Goal: Information Seeking & Learning: Learn about a topic

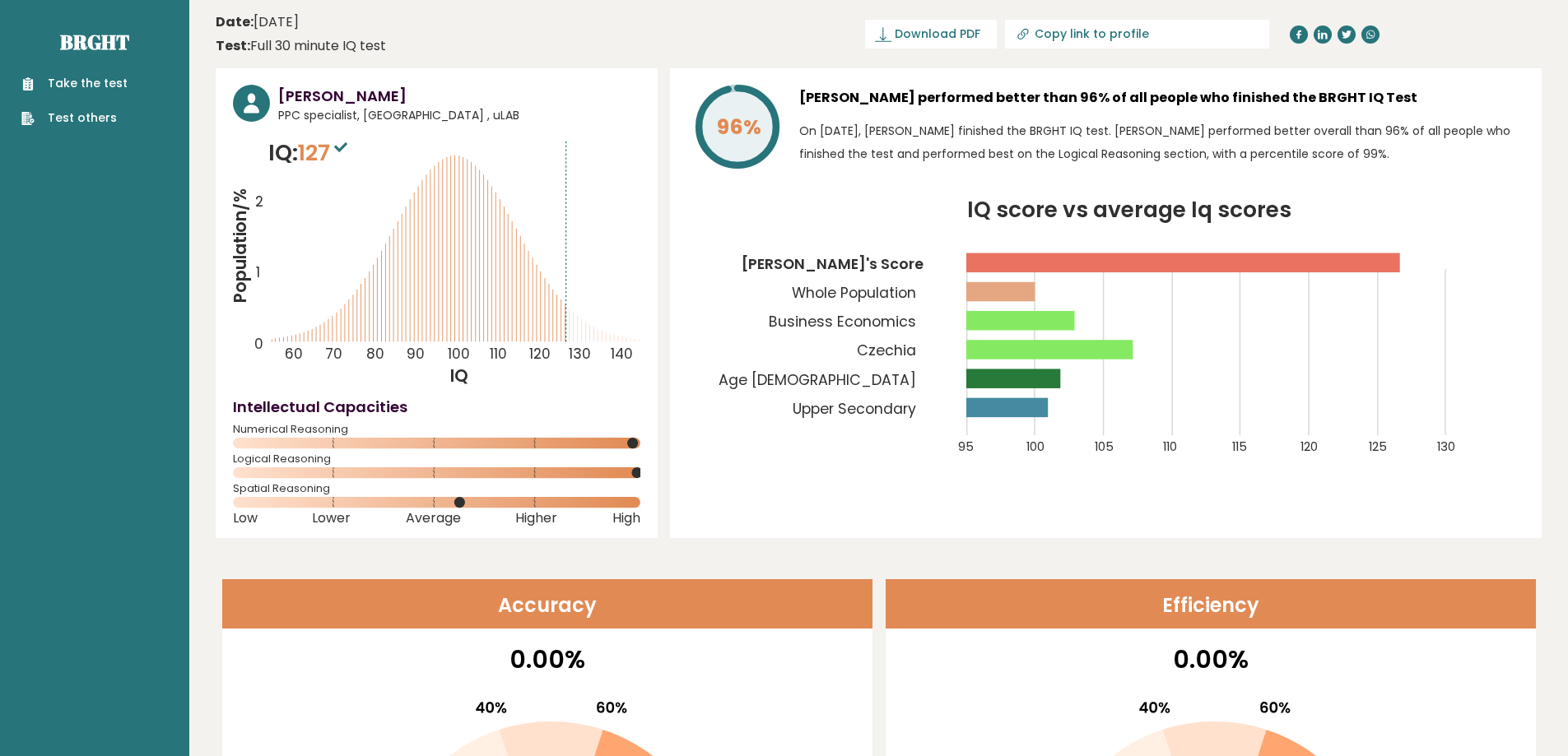
click at [680, 165] on div "96% Filip Vašíček performed better than 96% of all people who finished the BRGH…" at bounding box center [1105, 303] width 872 height 470
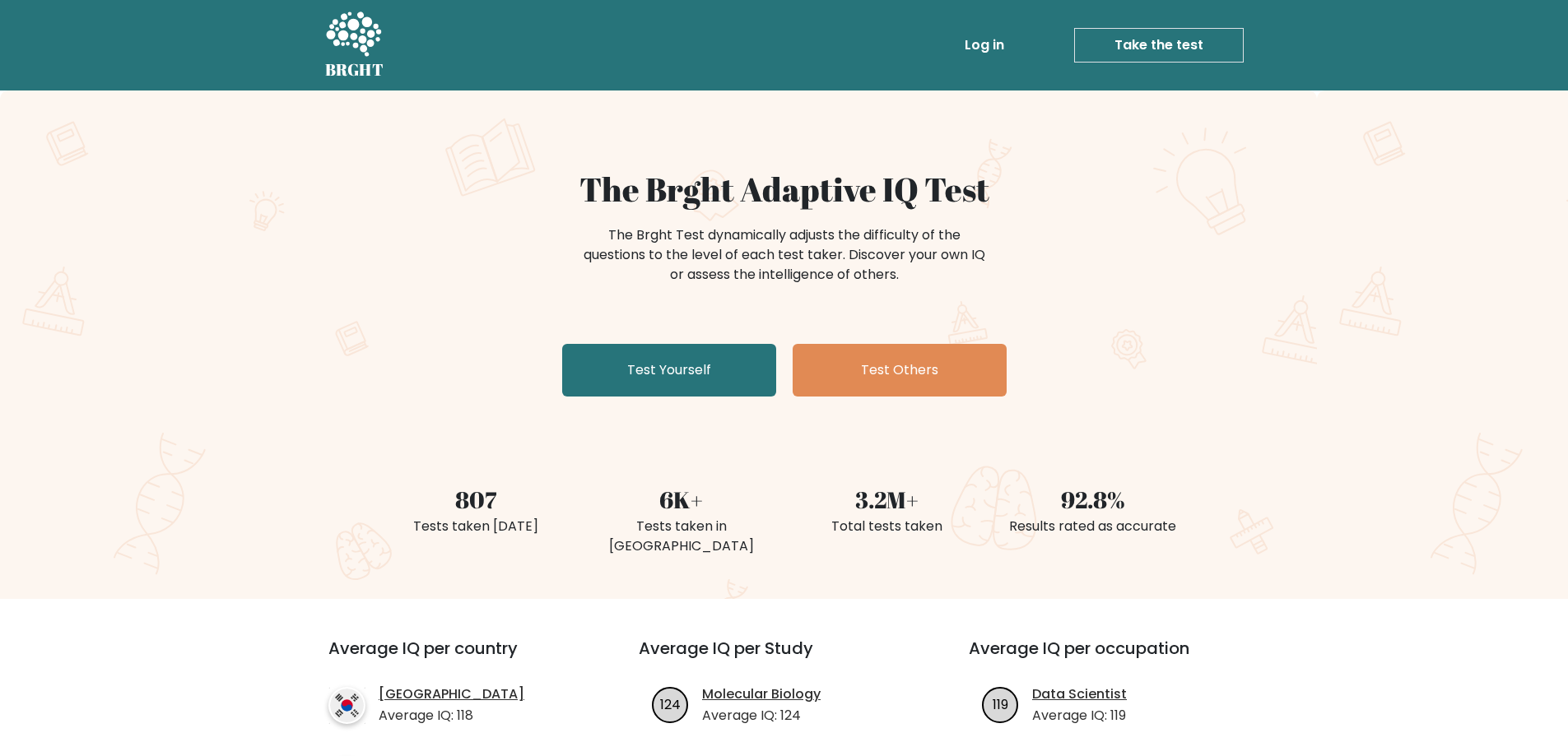
click at [551, 199] on h1 "The Brght Adaptive IQ Test" at bounding box center [784, 189] width 803 height 39
click at [664, 372] on link "Test Yourself" at bounding box center [669, 371] width 214 height 53
